Goal: Information Seeking & Learning: Find specific fact

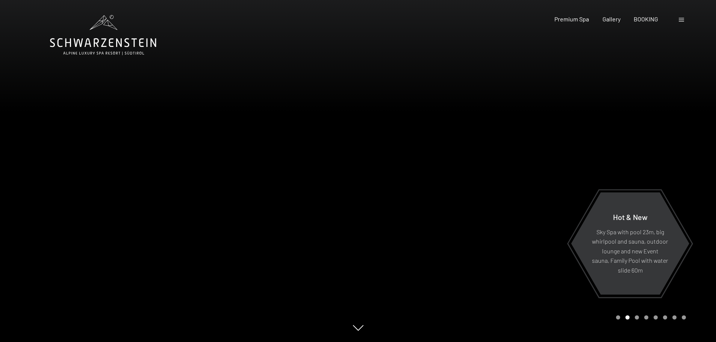
click at [684, 19] on div at bounding box center [681, 19] width 7 height 8
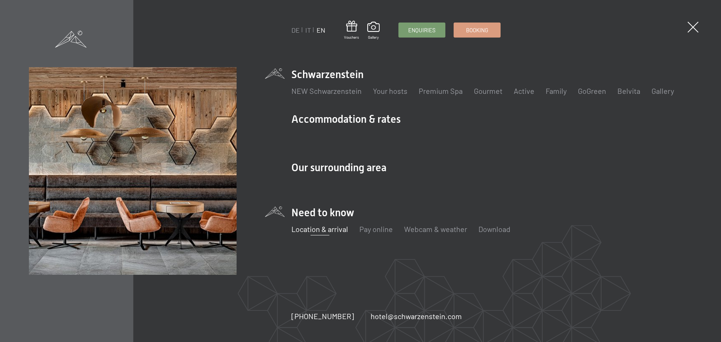
click at [326, 230] on link "Location & arrival" at bounding box center [320, 229] width 57 height 9
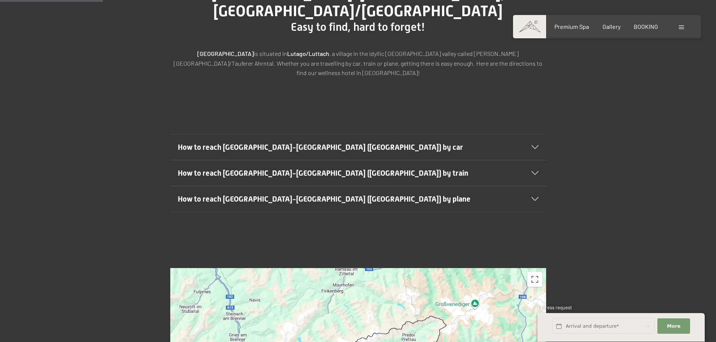
scroll to position [150, 0]
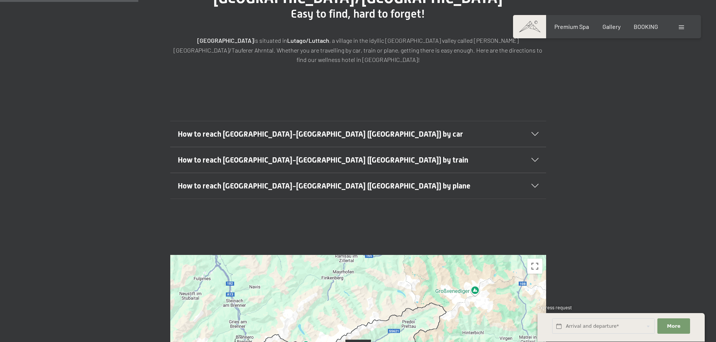
click at [333, 181] on span "How to reach Lutago-South Tyrol (Italy) by plane" at bounding box center [324, 185] width 293 height 9
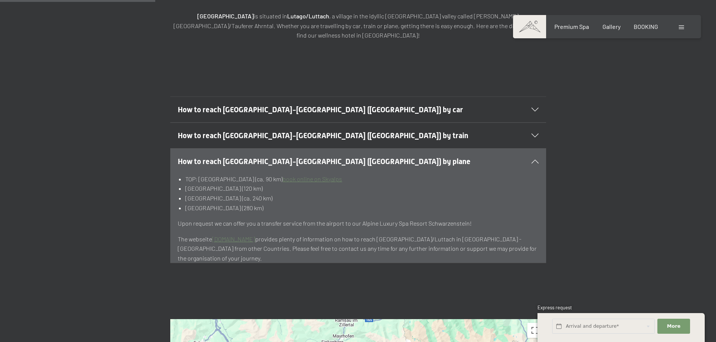
scroll to position [188, 0]
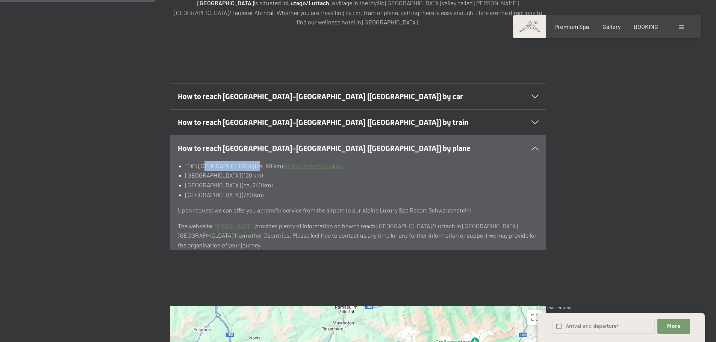
drag, startPoint x: 204, startPoint y: 141, endPoint x: 248, endPoint y: 138, distance: 43.7
click at [248, 161] on li "TOP: Bolzano airport (ca. 90 km) book online on Skyalps" at bounding box center [361, 166] width 353 height 10
click at [240, 161] on li "TOP: Bolzano airport (ca. 90 km) book online on Skyalps" at bounding box center [361, 166] width 353 height 10
drag, startPoint x: 205, startPoint y: 138, endPoint x: 261, endPoint y: 137, distance: 56.0
click at [261, 161] on li "TOP: Bolzano airport (ca. 90 km) book online on Skyalps" at bounding box center [361, 166] width 353 height 10
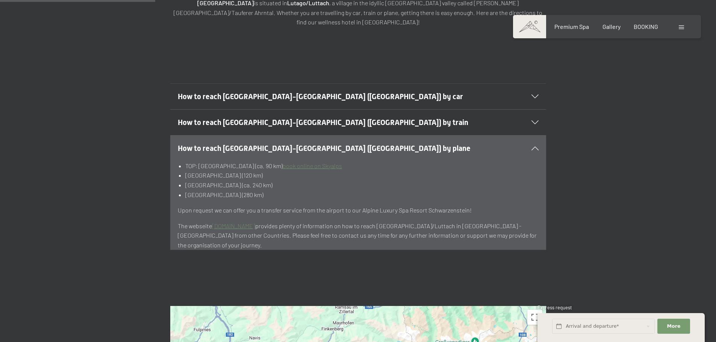
click at [331, 190] on li "Munich airport (280 km)" at bounding box center [361, 195] width 353 height 10
click at [350, 117] on h2 "How to reach Lutago-South Tyrol (Italy) by train" at bounding box center [340, 122] width 325 height 11
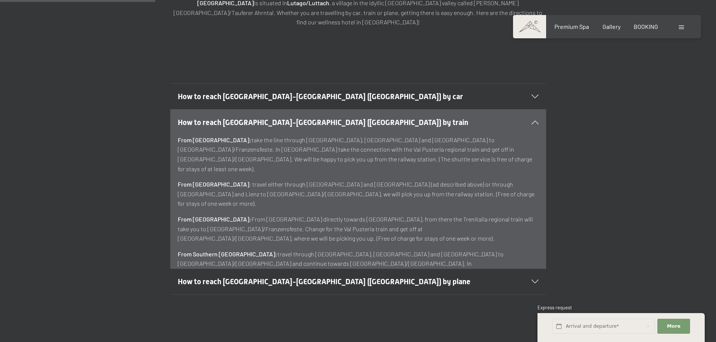
click at [322, 118] on span "How to reach Lutago-South Tyrol (Italy) by train" at bounding box center [323, 122] width 290 height 9
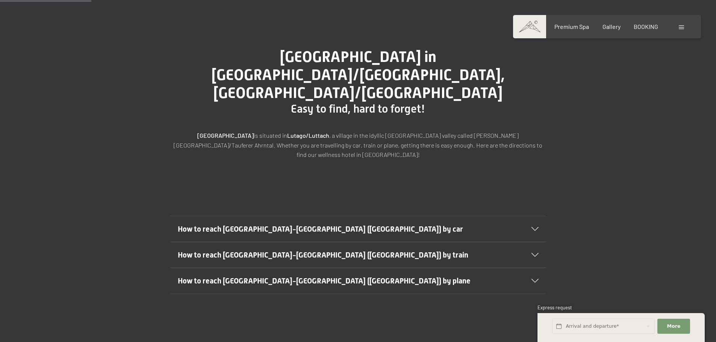
scroll to position [0, 0]
